Goal: Information Seeking & Learning: Learn about a topic

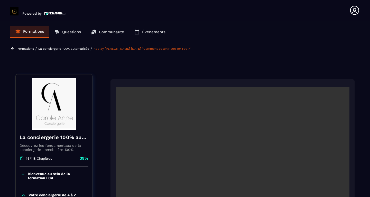
scroll to position [83, 0]
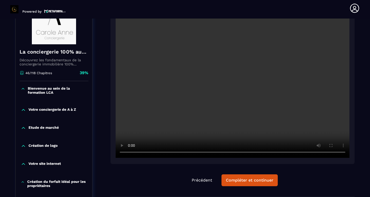
click at [129, 153] on video at bounding box center [233, 80] width 234 height 156
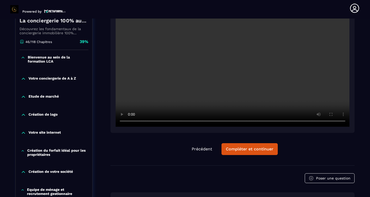
scroll to position [115, 0]
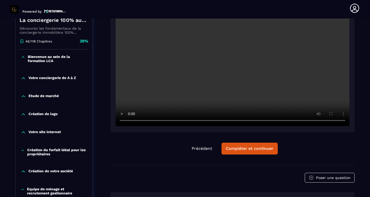
click at [345, 121] on video at bounding box center [233, 48] width 234 height 156
click at [342, 120] on video at bounding box center [233, 48] width 234 height 156
click at [241, 143] on button "Compléter et continuer" at bounding box center [250, 149] width 56 height 12
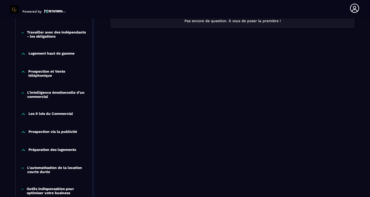
scroll to position [294, 0]
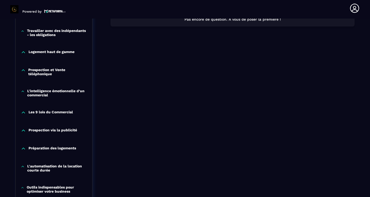
click at [40, 93] on p "L'intelligence émotionnelle d’un commercial" at bounding box center [57, 93] width 60 height 8
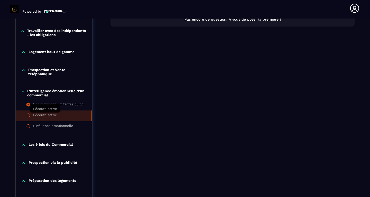
click at [46, 113] on div "L’écoute active" at bounding box center [45, 116] width 24 height 6
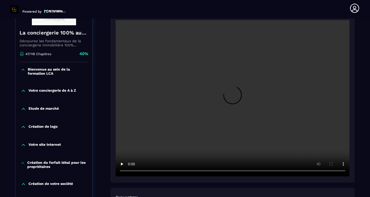
scroll to position [103, 0]
click at [235, 99] on video at bounding box center [233, 98] width 234 height 156
click at [343, 172] on video at bounding box center [233, 98] width 234 height 156
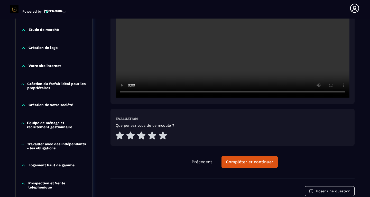
scroll to position [185, 0]
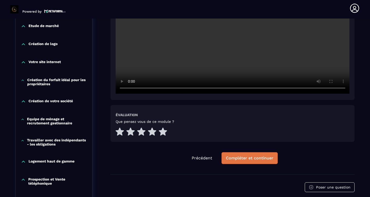
click at [241, 155] on button "Compléter et continuer" at bounding box center [250, 158] width 56 height 12
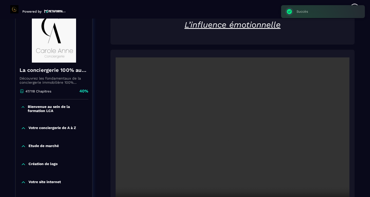
scroll to position [67, 0]
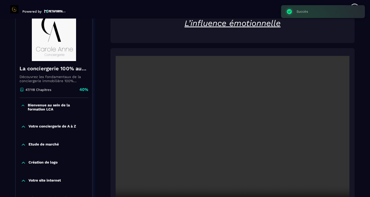
click at [230, 130] on video at bounding box center [233, 134] width 234 height 156
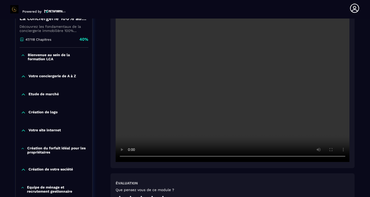
scroll to position [118, 0]
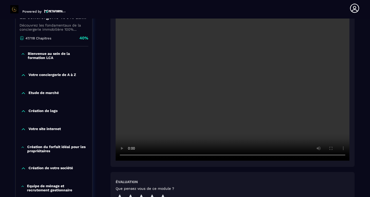
click at [342, 155] on video at bounding box center [233, 82] width 234 height 156
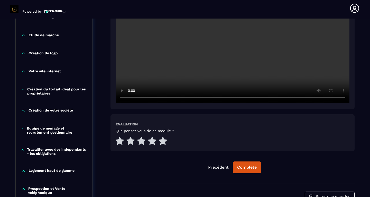
scroll to position [180, 0]
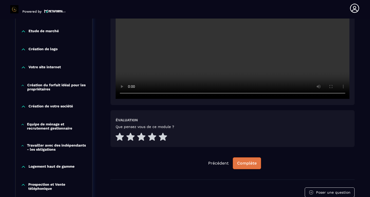
click at [255, 162] on div "Complète" at bounding box center [247, 163] width 20 height 5
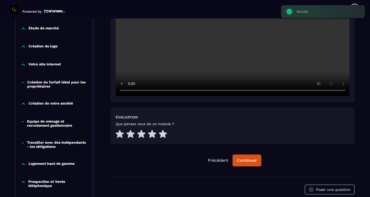
scroll to position [213, 0]
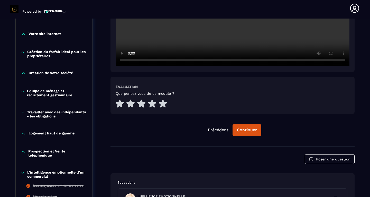
click at [23, 153] on icon at bounding box center [23, 151] width 5 height 5
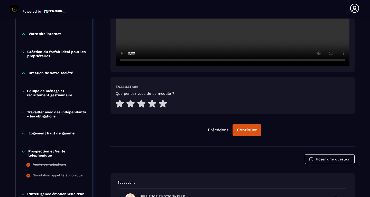
click at [23, 151] on icon at bounding box center [23, 151] width 5 height 5
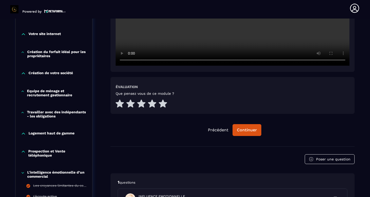
click at [24, 133] on icon at bounding box center [23, 133] width 5 height 5
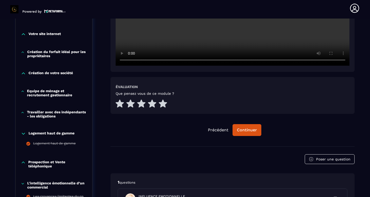
click at [24, 133] on icon at bounding box center [23, 133] width 5 height 5
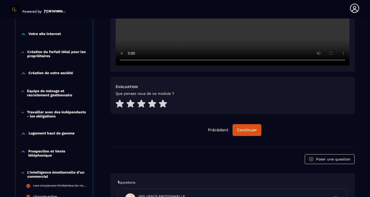
click at [24, 114] on icon at bounding box center [23, 112] width 4 height 5
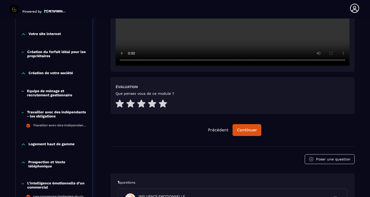
click at [24, 114] on icon at bounding box center [23, 112] width 4 height 5
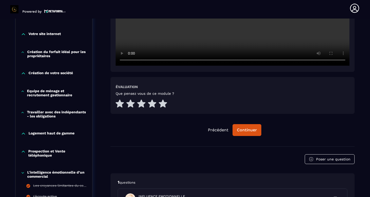
click at [24, 91] on icon at bounding box center [23, 91] width 4 height 5
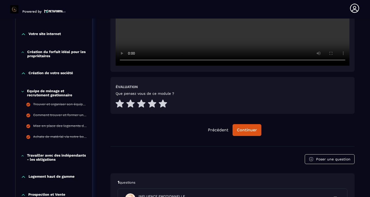
click at [24, 91] on icon at bounding box center [23, 91] width 2 height 1
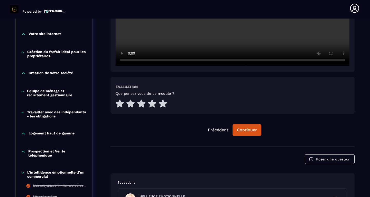
click at [24, 73] on icon at bounding box center [23, 73] width 5 height 5
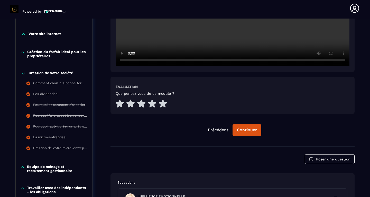
click at [24, 73] on icon at bounding box center [23, 73] width 5 height 5
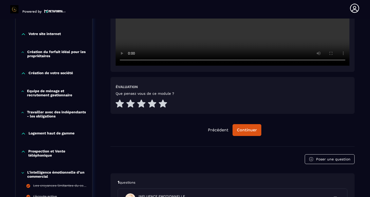
click at [21, 53] on icon at bounding box center [23, 52] width 4 height 5
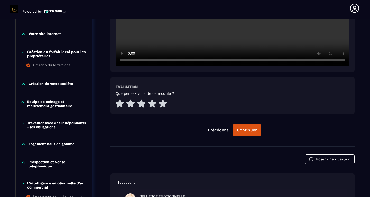
click at [21, 53] on icon at bounding box center [23, 52] width 4 height 5
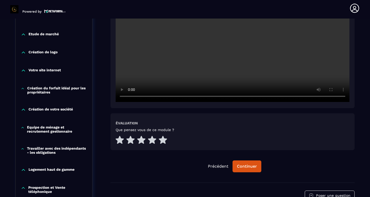
scroll to position [176, 0]
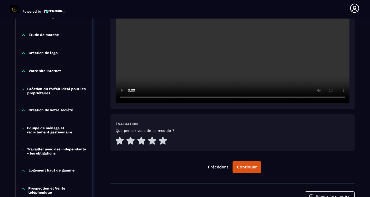
click at [23, 70] on icon at bounding box center [23, 71] width 3 height 2
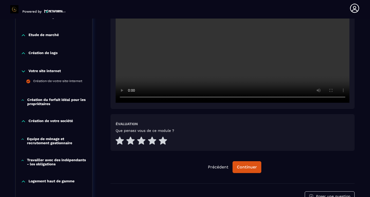
click at [23, 70] on icon at bounding box center [23, 71] width 5 height 5
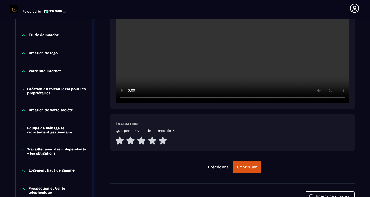
click at [24, 54] on icon at bounding box center [23, 53] width 3 height 2
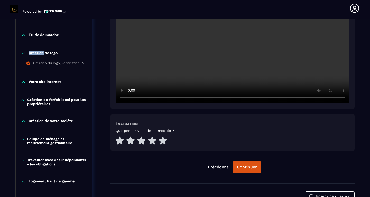
click at [24, 54] on icon at bounding box center [23, 53] width 3 height 2
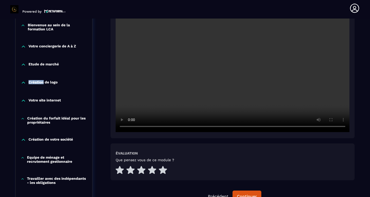
scroll to position [142, 0]
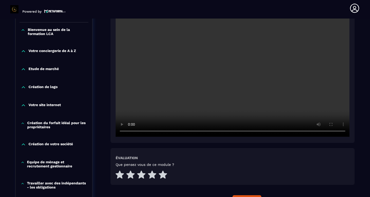
click at [23, 73] on div "Etude de marché" at bounding box center [54, 70] width 77 height 18
click at [23, 70] on icon at bounding box center [23, 69] width 5 height 5
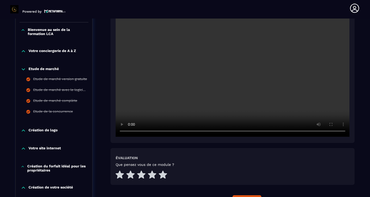
click at [23, 70] on icon at bounding box center [23, 69] width 5 height 5
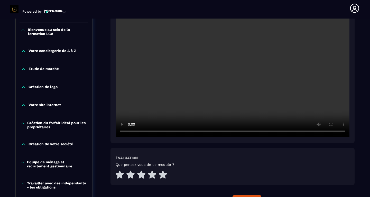
click at [23, 53] on icon at bounding box center [23, 51] width 5 height 5
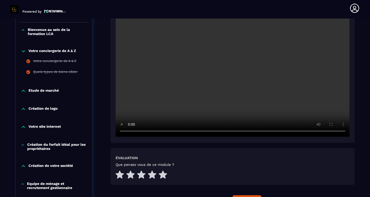
click at [23, 53] on icon at bounding box center [23, 51] width 5 height 5
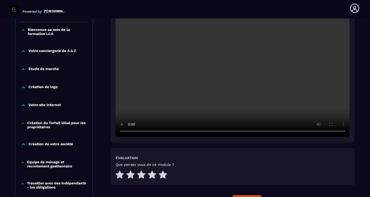
click at [23, 26] on div "Bienvenue au sein de la formation LCA" at bounding box center [54, 32] width 77 height 21
click at [23, 31] on icon at bounding box center [23, 30] width 4 height 5
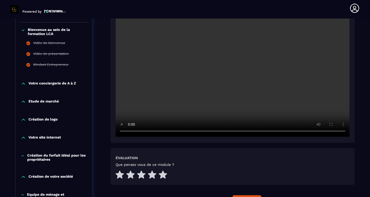
click at [23, 31] on icon at bounding box center [23, 30] width 4 height 5
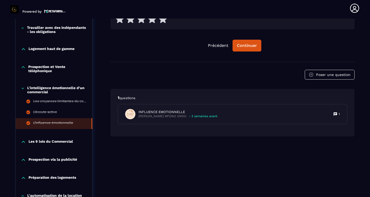
scroll to position [301, 0]
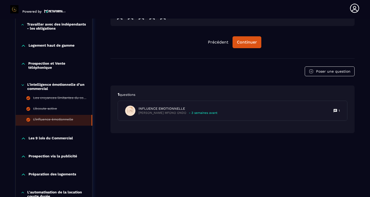
click at [22, 85] on icon at bounding box center [23, 84] width 4 height 5
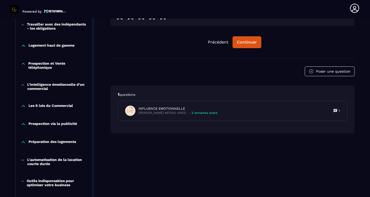
click at [23, 109] on div "Les 9 lois du Commercial" at bounding box center [54, 107] width 77 height 18
click at [23, 108] on icon at bounding box center [23, 105] width 5 height 5
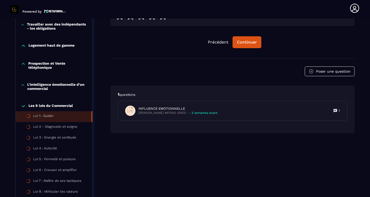
click at [34, 118] on div "Loi 1- Guider" at bounding box center [43, 117] width 21 height 6
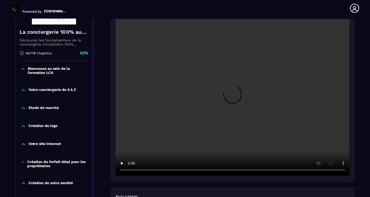
scroll to position [108, 0]
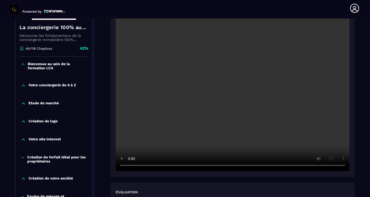
click at [235, 100] on video at bounding box center [233, 93] width 234 height 156
click at [344, 166] on video at bounding box center [233, 93] width 234 height 156
click at [343, 166] on video at bounding box center [233, 93] width 234 height 156
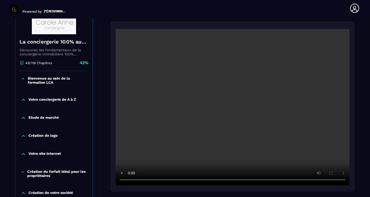
scroll to position [101, 0]
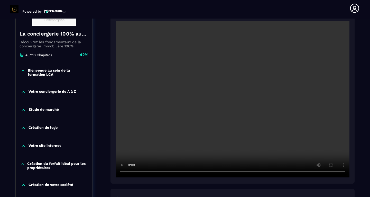
click at [219, 94] on video at bounding box center [233, 99] width 234 height 156
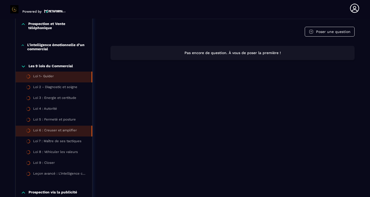
scroll to position [341, 0]
